Goal: Check status: Check status

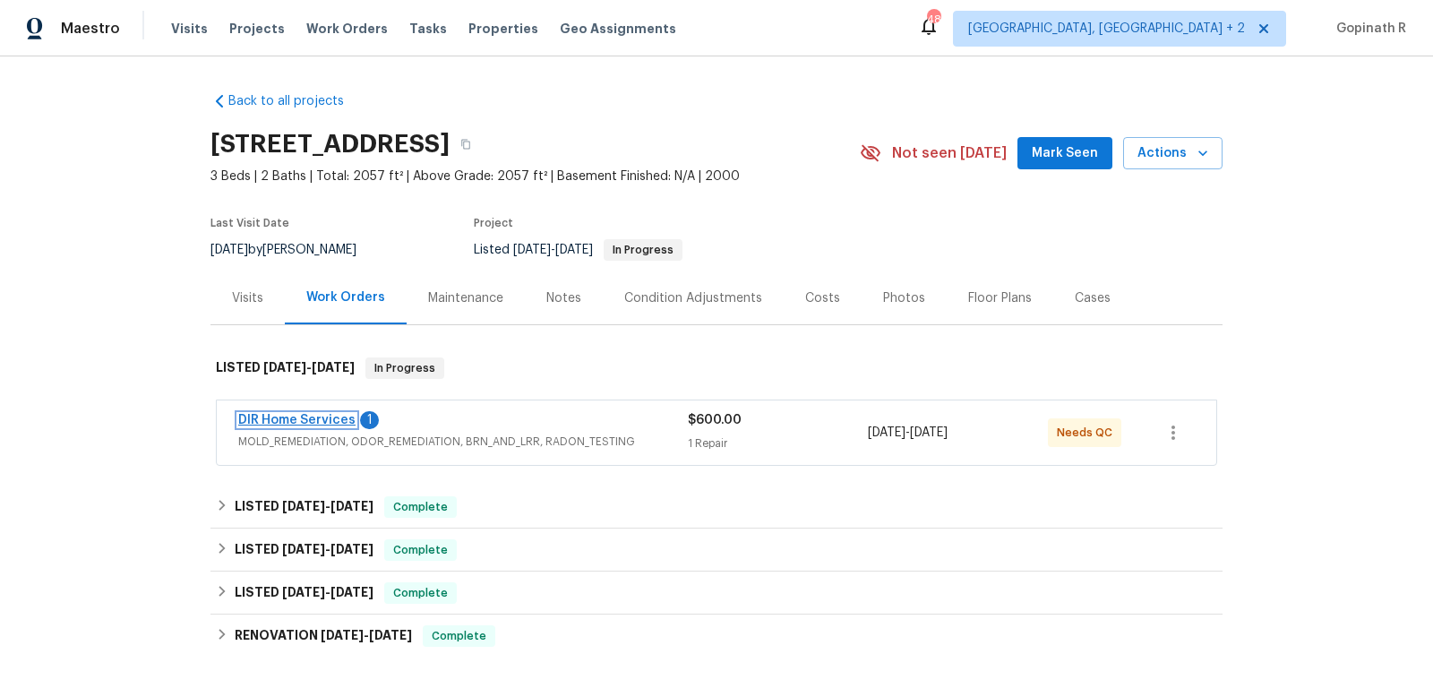
click at [320, 417] on link "DIR Home Services" at bounding box center [296, 420] width 117 height 13
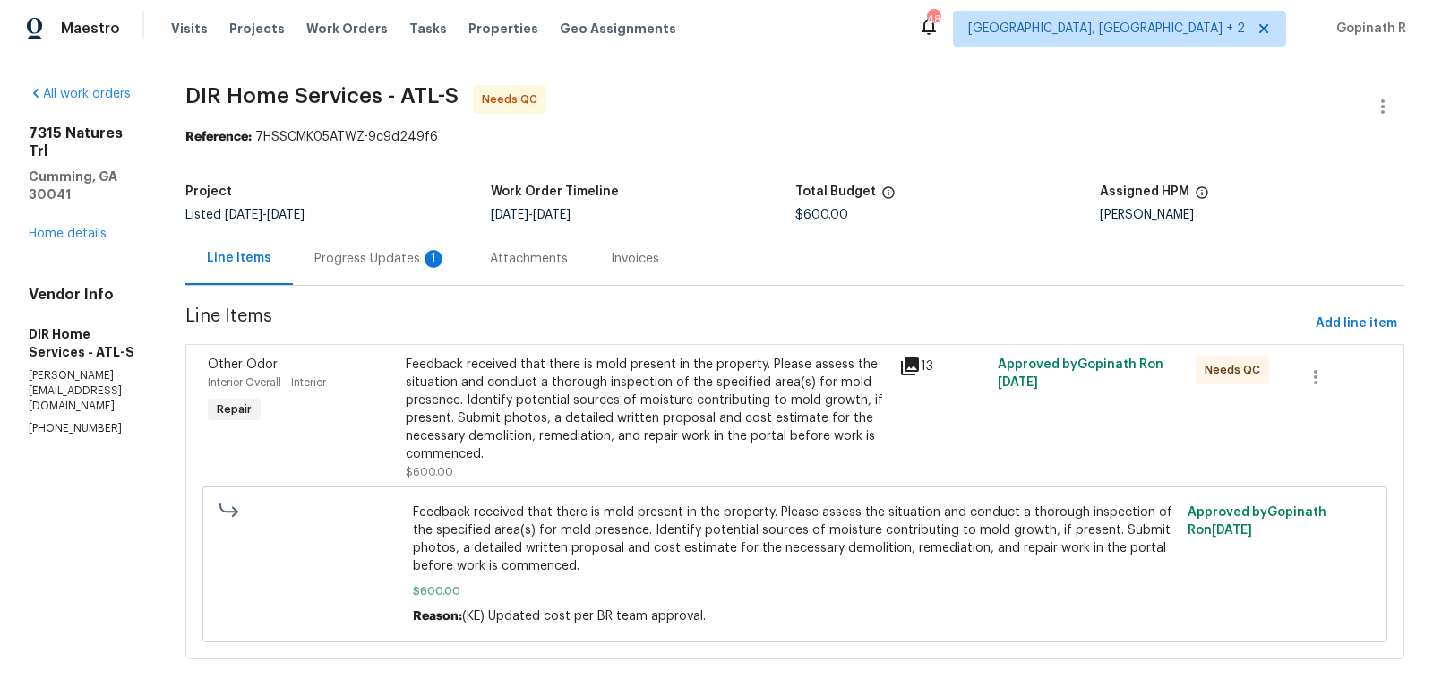
click at [410, 254] on div "Progress Updates 1" at bounding box center [380, 259] width 133 height 18
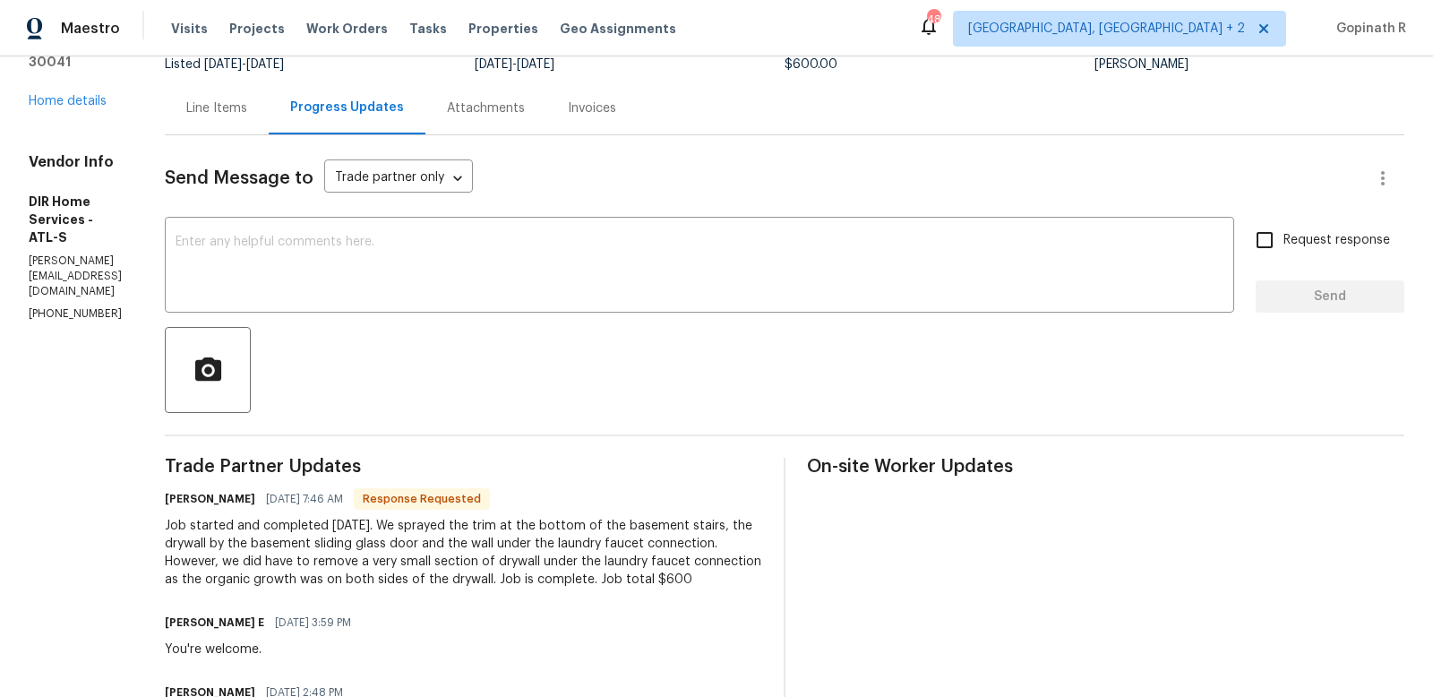
scroll to position [152, 0]
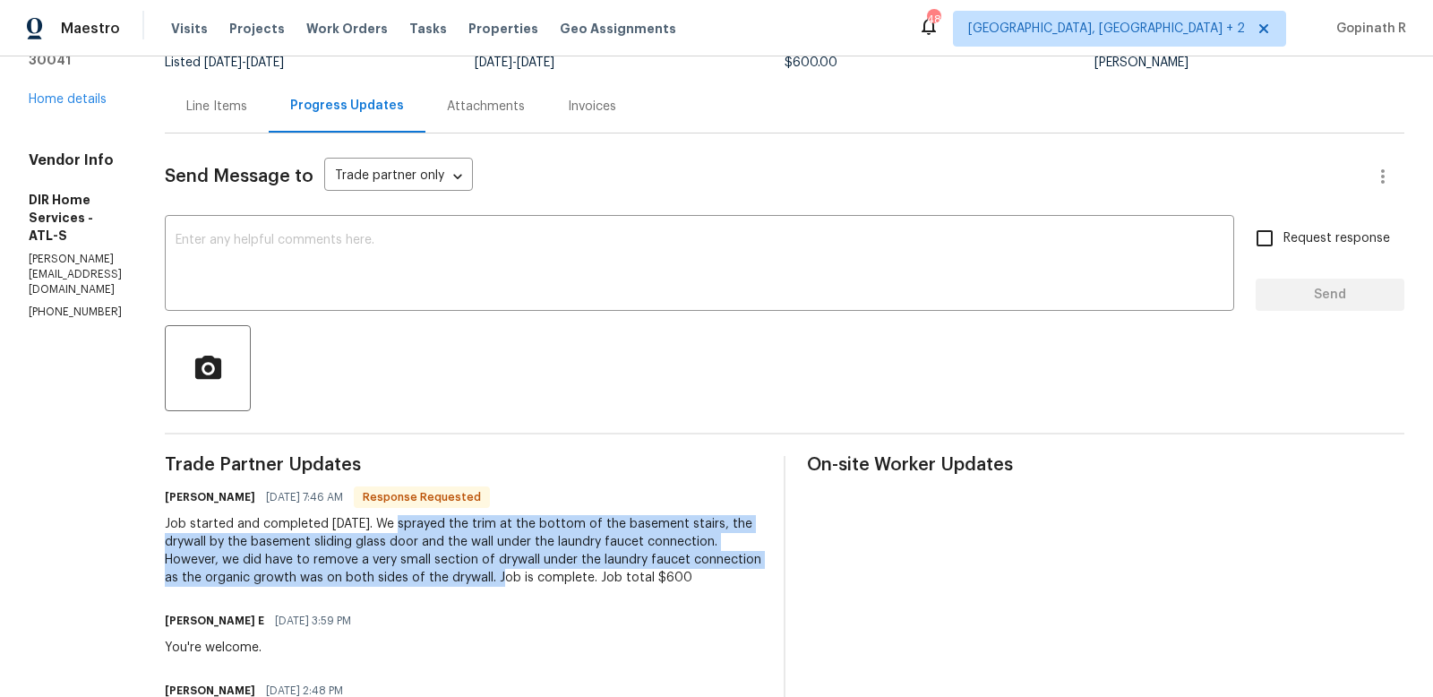
drag, startPoint x: 454, startPoint y: 523, endPoint x: 663, endPoint y: 575, distance: 215.1
click at [663, 575] on div "Job started and completed 10/8/2025. We sprayed the trim at the bottom of the b…" at bounding box center [464, 551] width 598 height 72
copy div "We sprayed the trim at the bottom of the basement stairs, the drywall by the ba…"
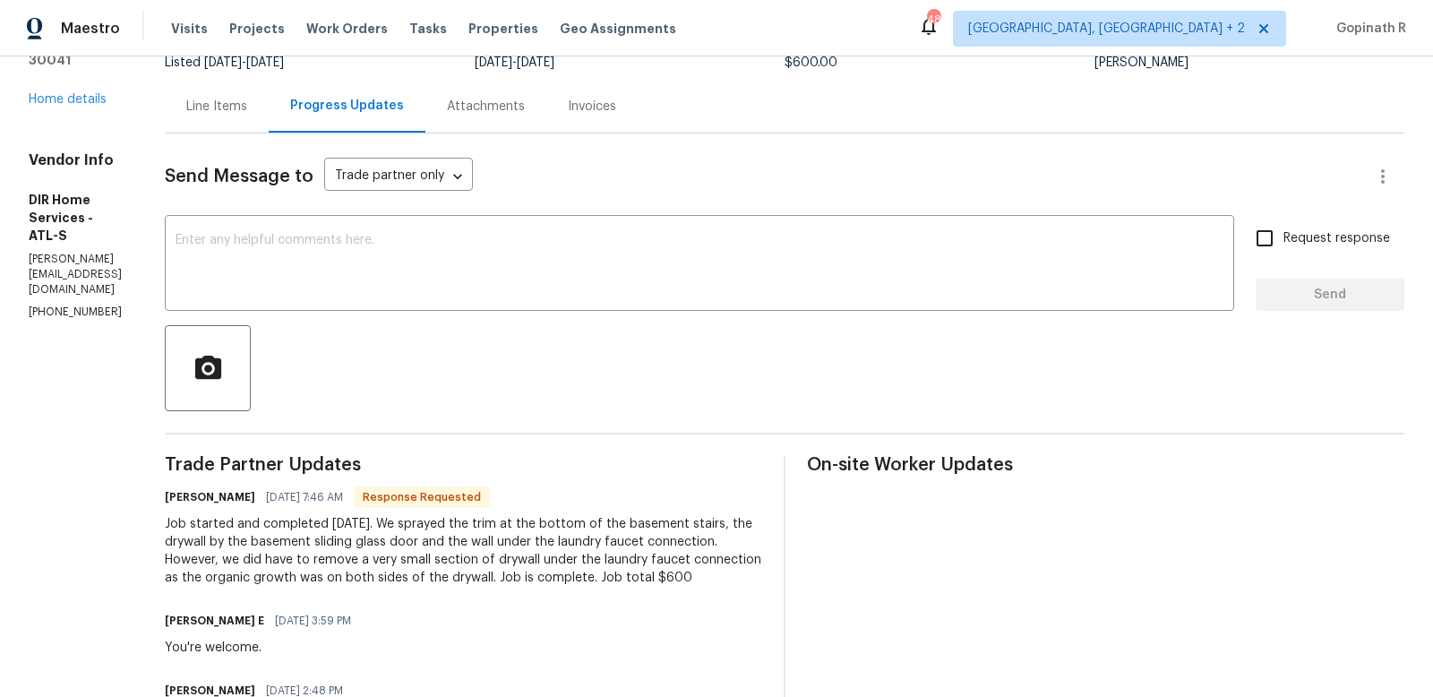
click at [247, 108] on div "Line Items" at bounding box center [216, 107] width 61 height 18
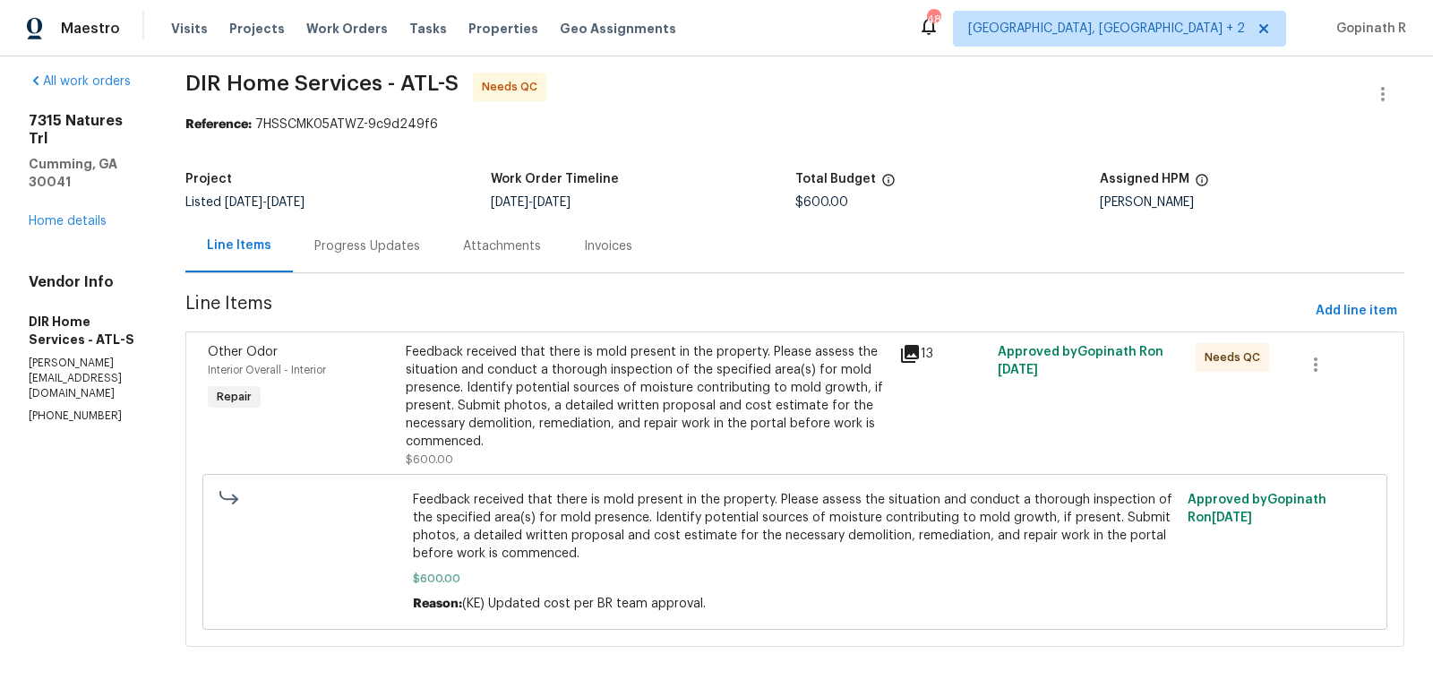
scroll to position [12, 0]
click at [401, 253] on div "Progress Updates" at bounding box center [367, 247] width 106 height 18
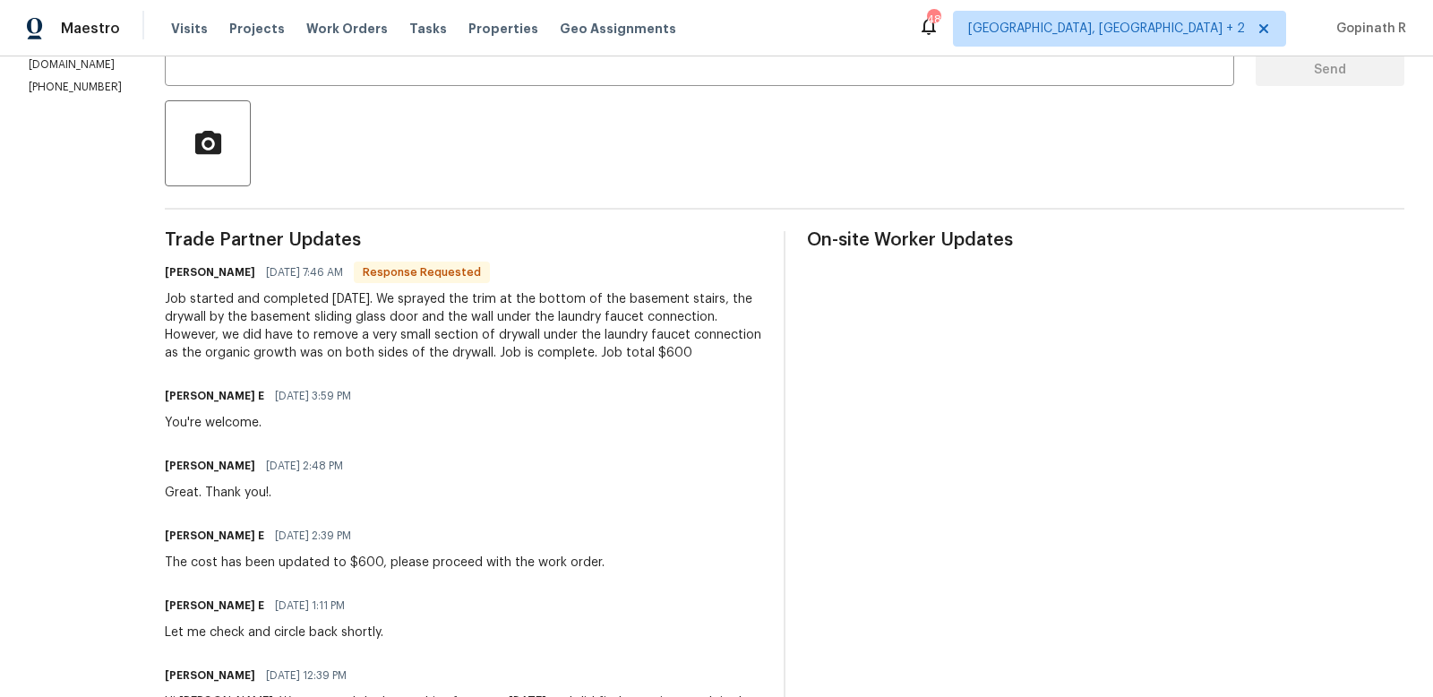
scroll to position [378, 0]
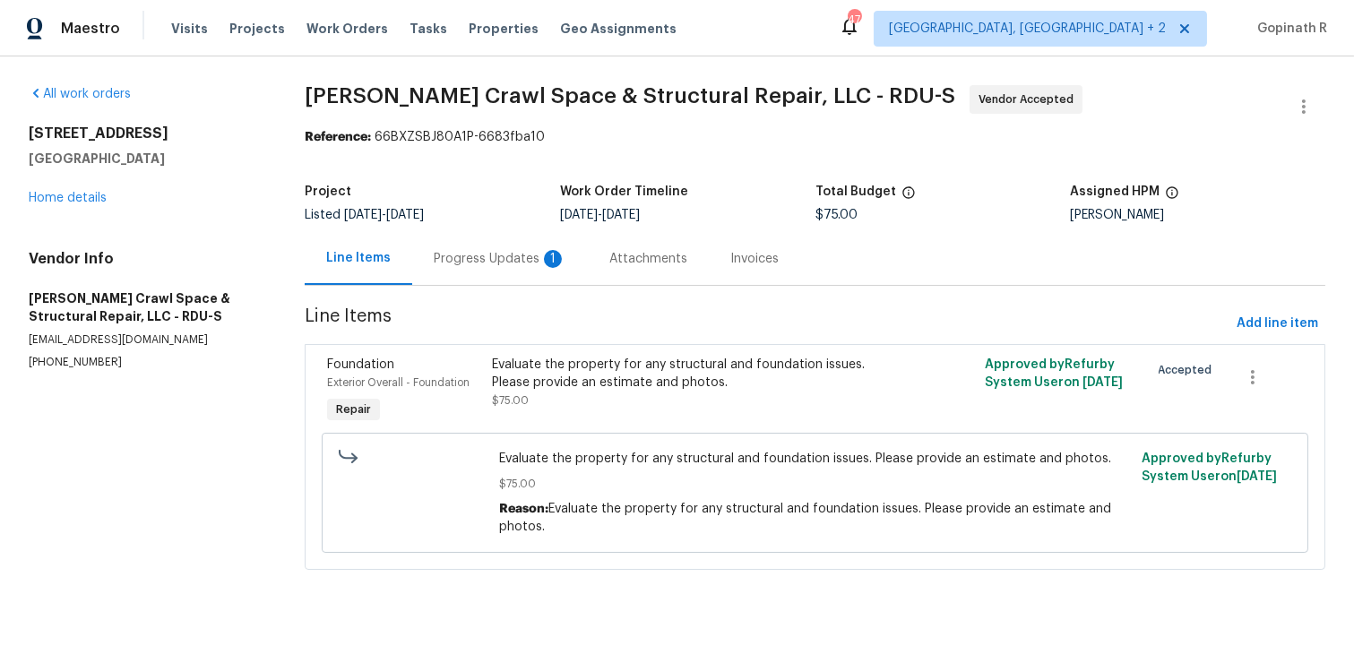
click at [477, 265] on div "Progress Updates 1" at bounding box center [500, 259] width 133 height 18
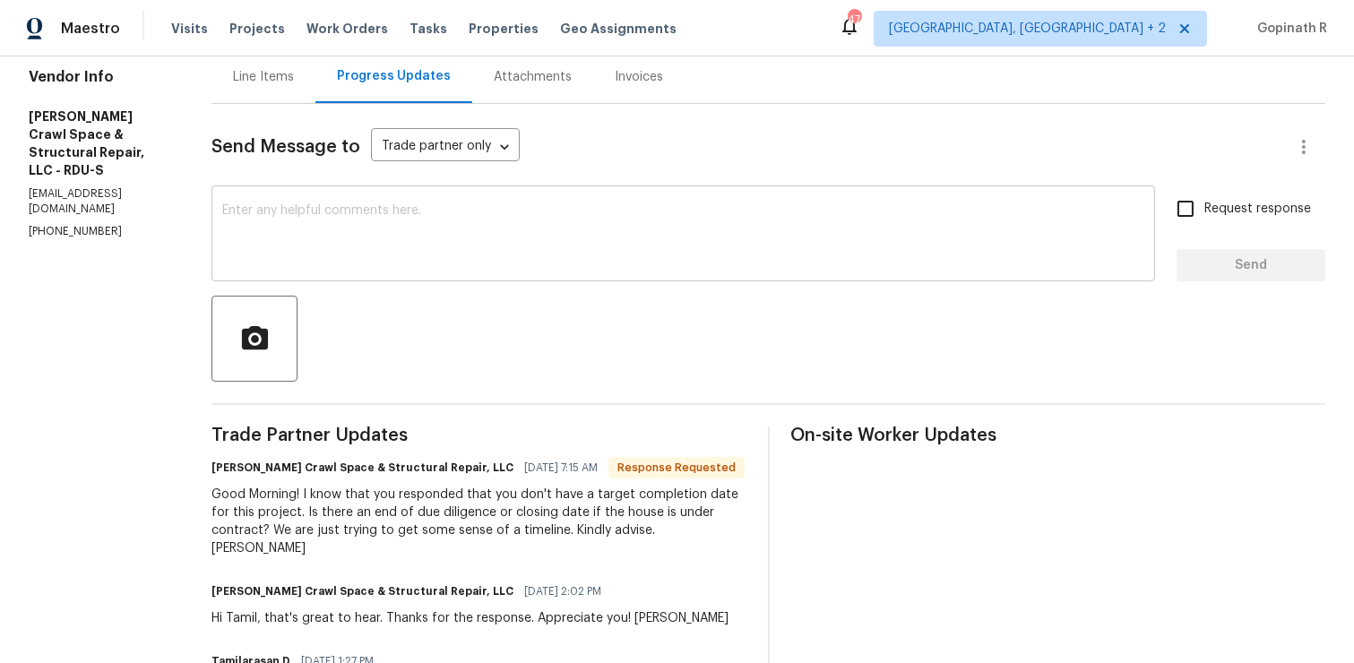
scroll to position [194, 0]
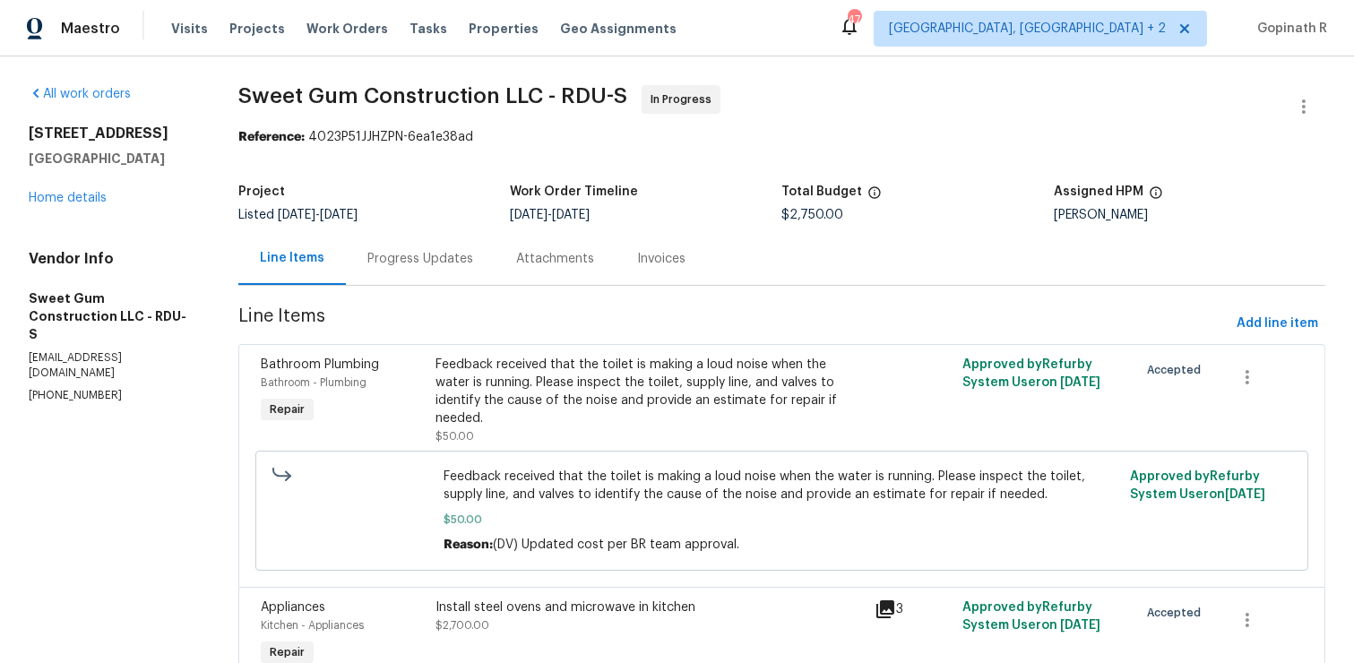
click at [441, 257] on div "Progress Updates" at bounding box center [420, 259] width 106 height 18
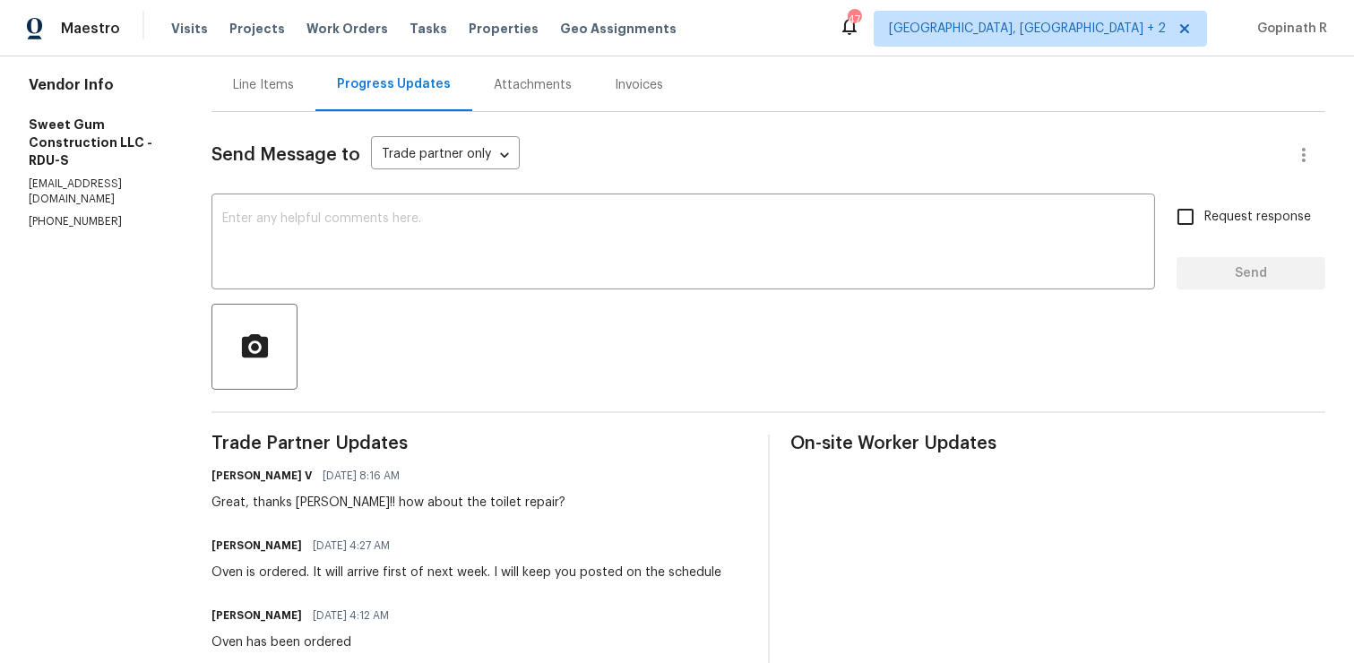
scroll to position [256, 0]
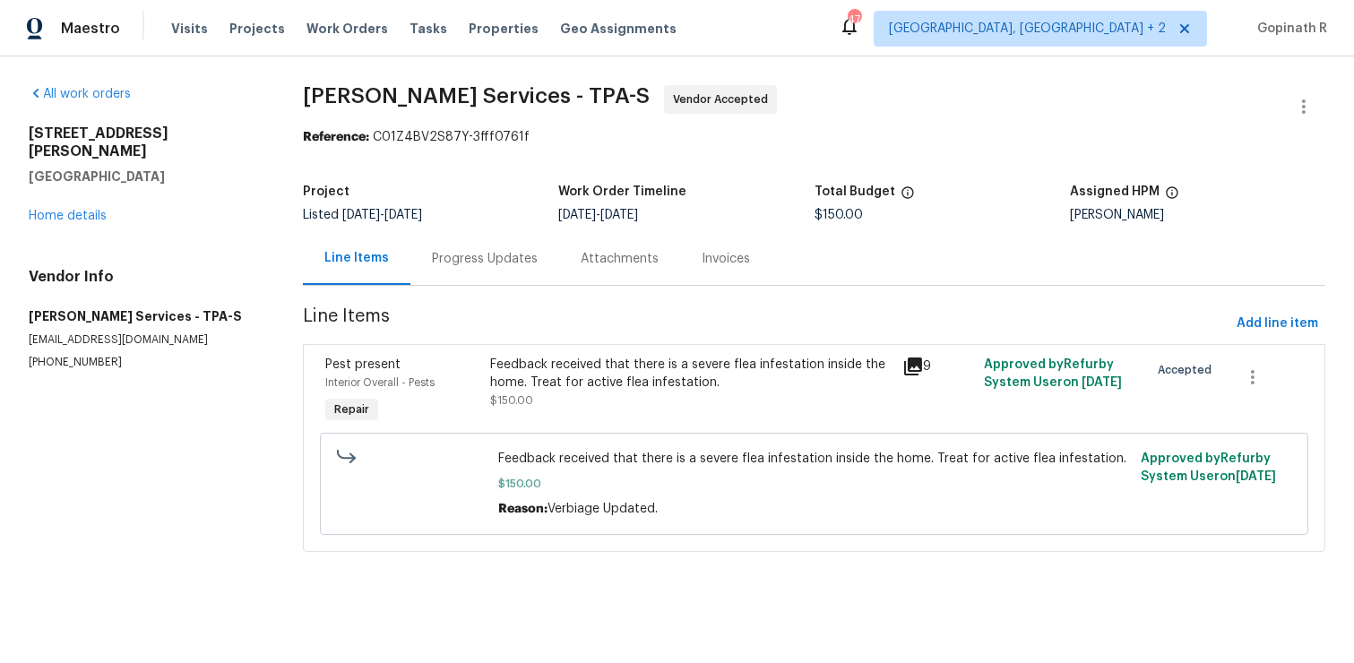
click at [471, 262] on div "Progress Updates" at bounding box center [485, 259] width 106 height 18
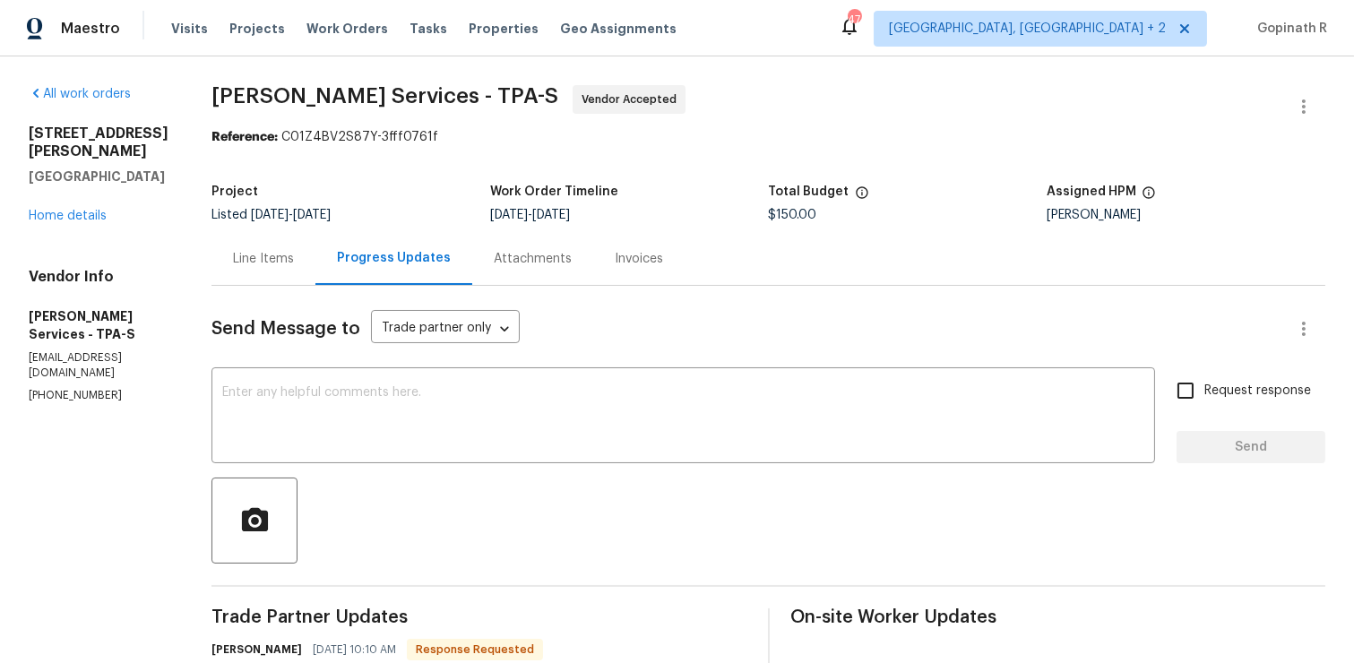
click at [294, 261] on div "Line Items" at bounding box center [263, 259] width 61 height 18
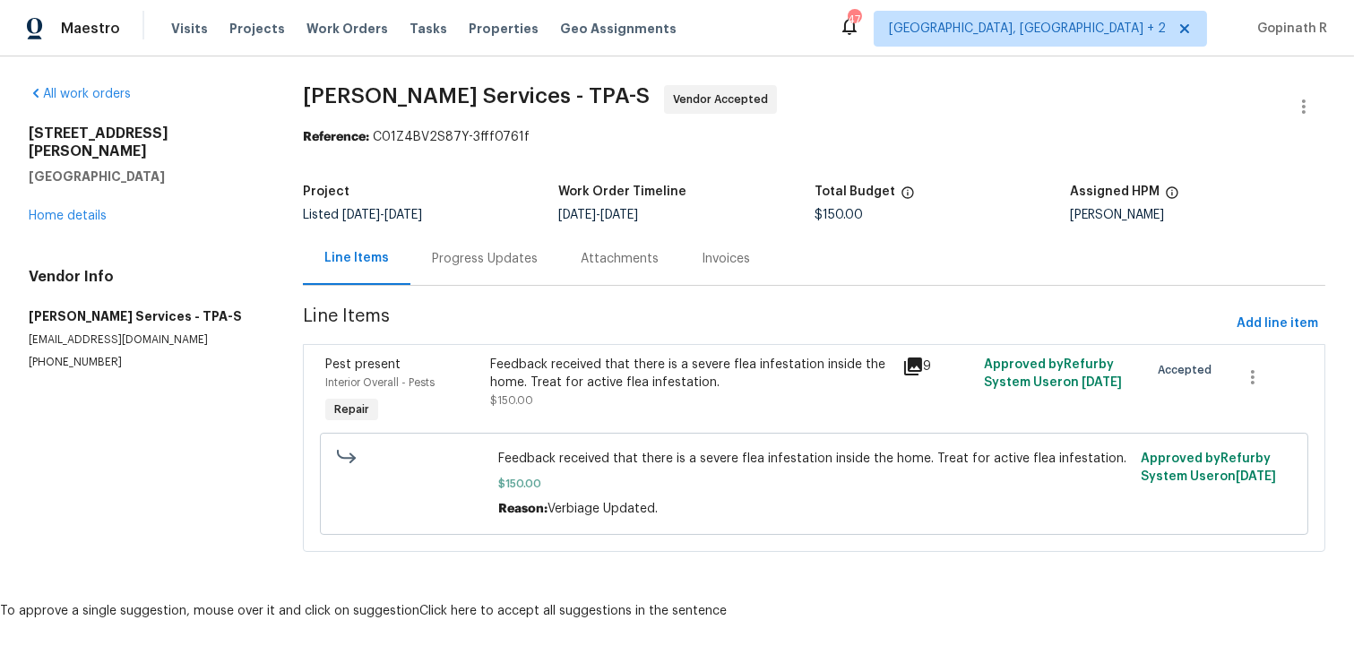
click at [479, 263] on div "Progress Updates" at bounding box center [485, 259] width 106 height 18
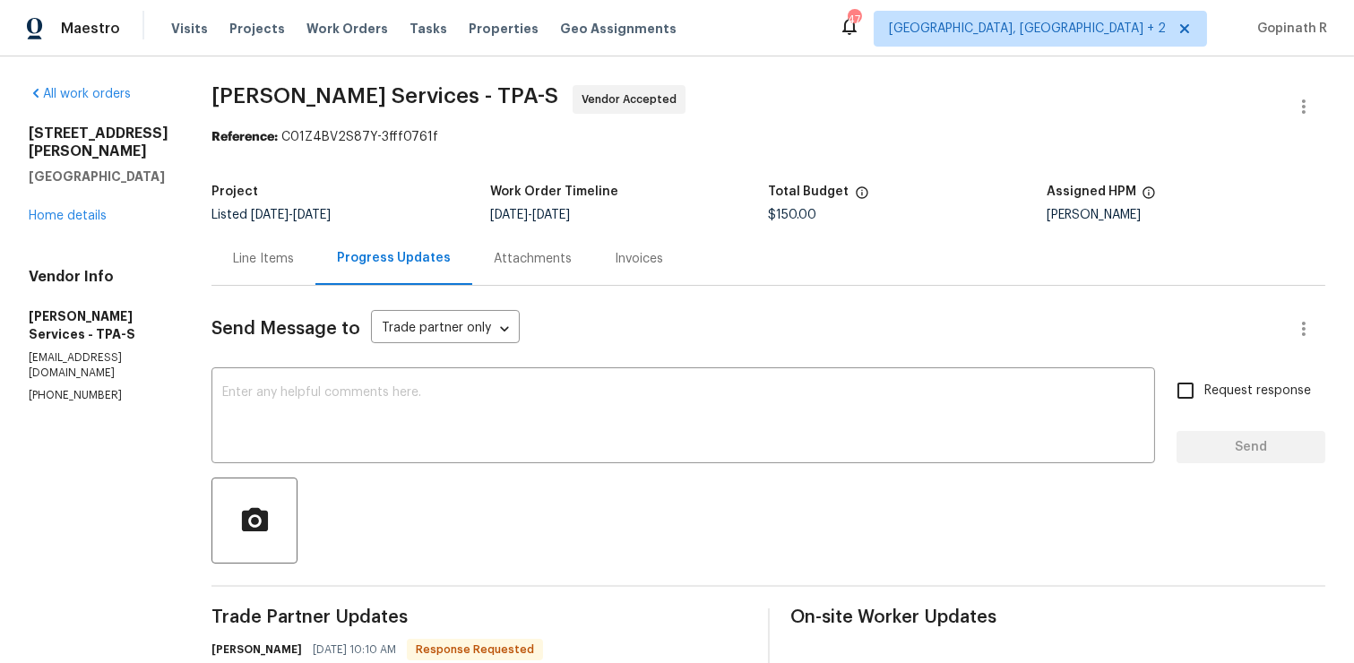
click at [294, 264] on div "Line Items" at bounding box center [263, 259] width 61 height 18
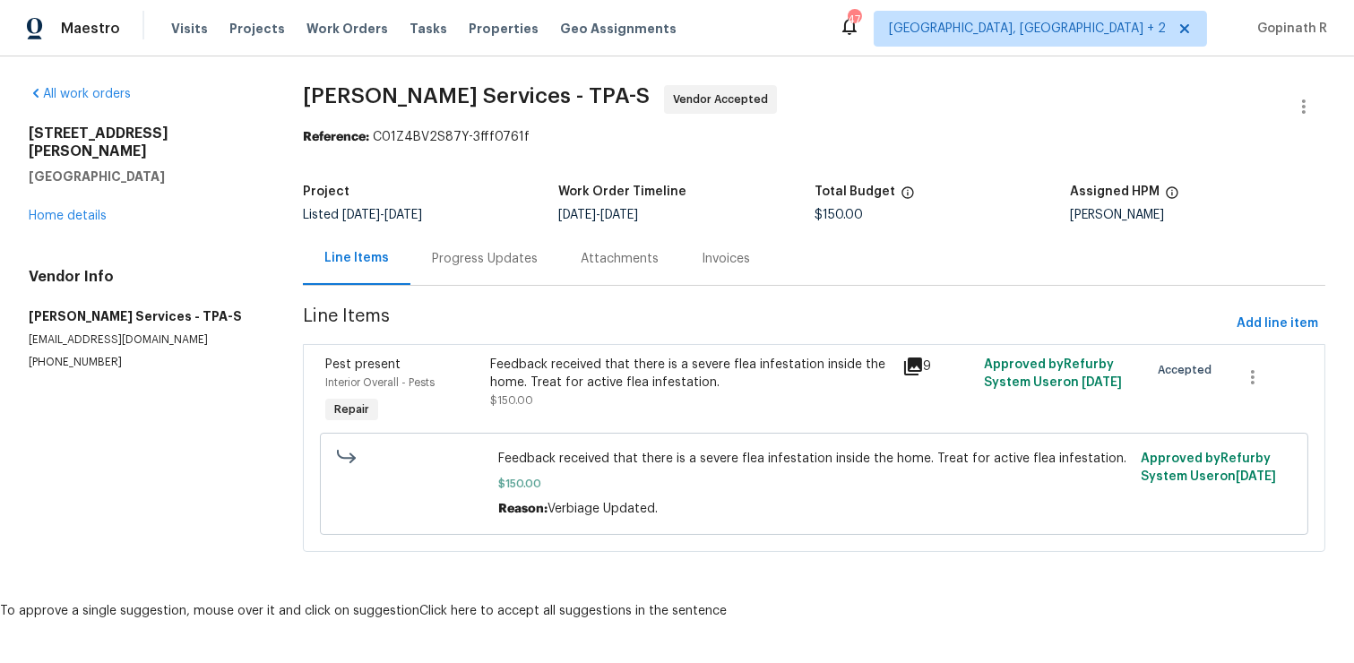
click at [477, 250] on div "Progress Updates" at bounding box center [485, 259] width 106 height 18
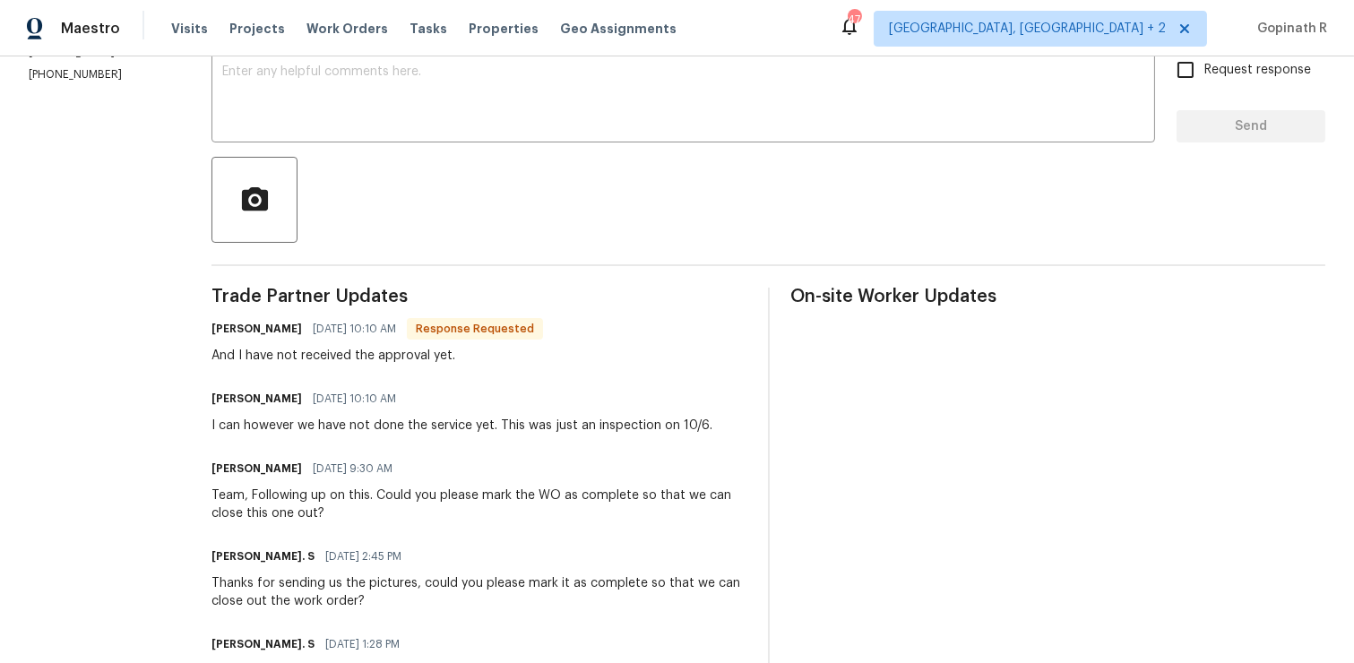
scroll to position [324, 0]
